Goal: Information Seeking & Learning: Learn about a topic

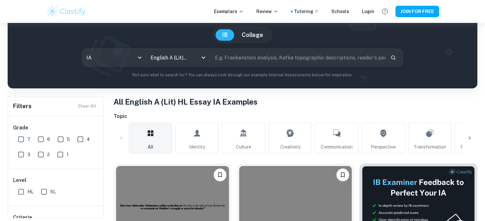
scroll to position [54, 0]
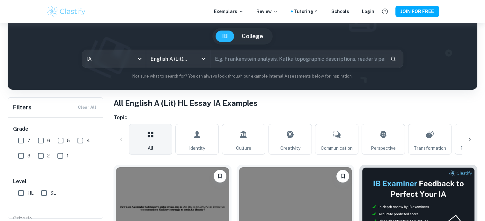
click at [241, 60] on input "text" at bounding box center [297, 59] width 175 height 18
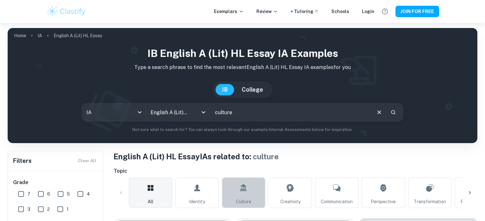
click at [248, 195] on link "Culture" at bounding box center [243, 193] width 43 height 31
type input "Culture"
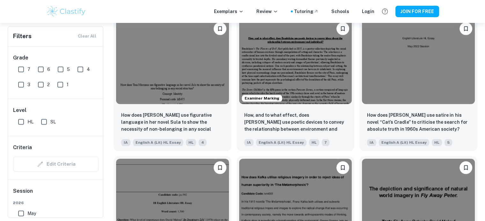
scroll to position [620, 0]
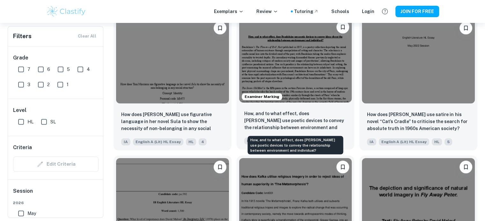
click at [282, 125] on p "How, and to what effect, does [PERSON_NAME] use poetic devices to convey the re…" at bounding box center [295, 121] width 103 height 22
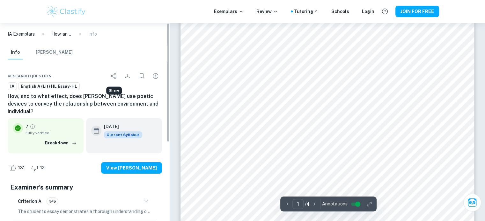
scroll to position [2, 0]
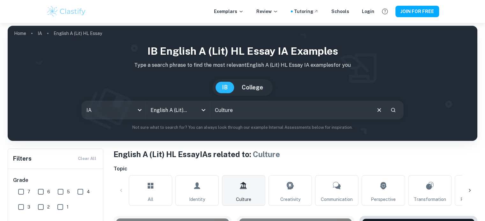
scroll to position [620, 0]
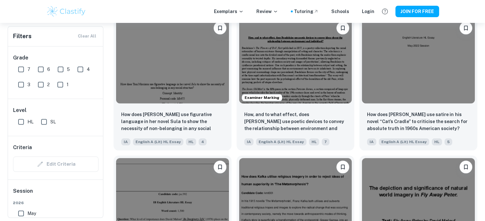
click at [24, 69] on input "7" at bounding box center [21, 69] width 13 height 13
checkbox input "true"
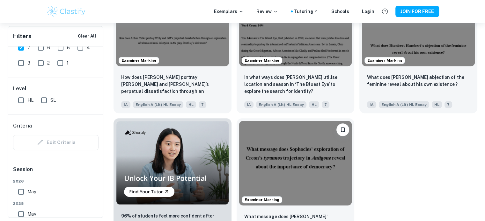
scroll to position [394, 0]
click at [47, 49] on input "6" at bounding box center [40, 47] width 13 height 13
checkbox input "true"
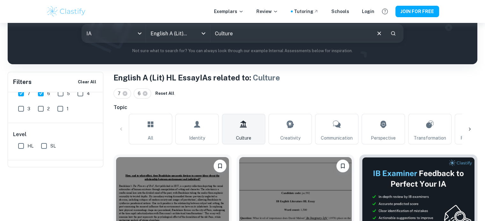
scroll to position [3, 0]
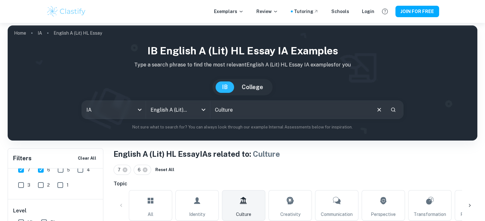
click at [227, 110] on input "Culture" at bounding box center [290, 110] width 160 height 18
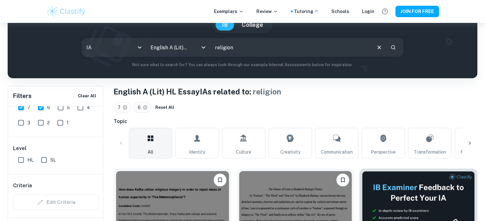
scroll to position [106, 0]
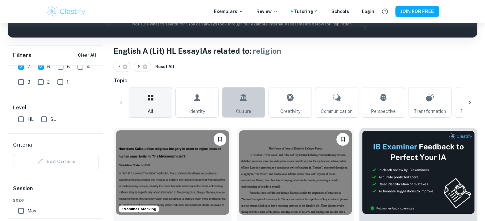
click at [243, 108] on span "Culture" at bounding box center [243, 111] width 15 height 7
type input "Culture"
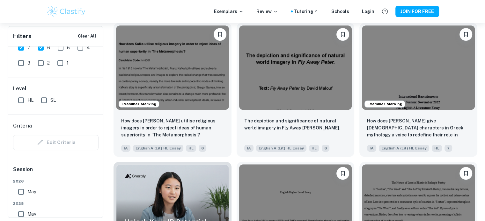
scroll to position [351, 0]
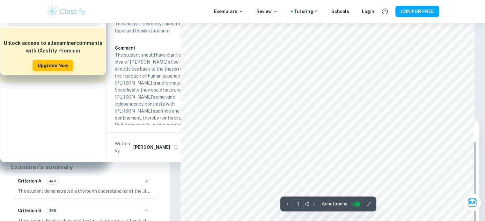
scroll to position [30, 0]
